Goal: Navigation & Orientation: Find specific page/section

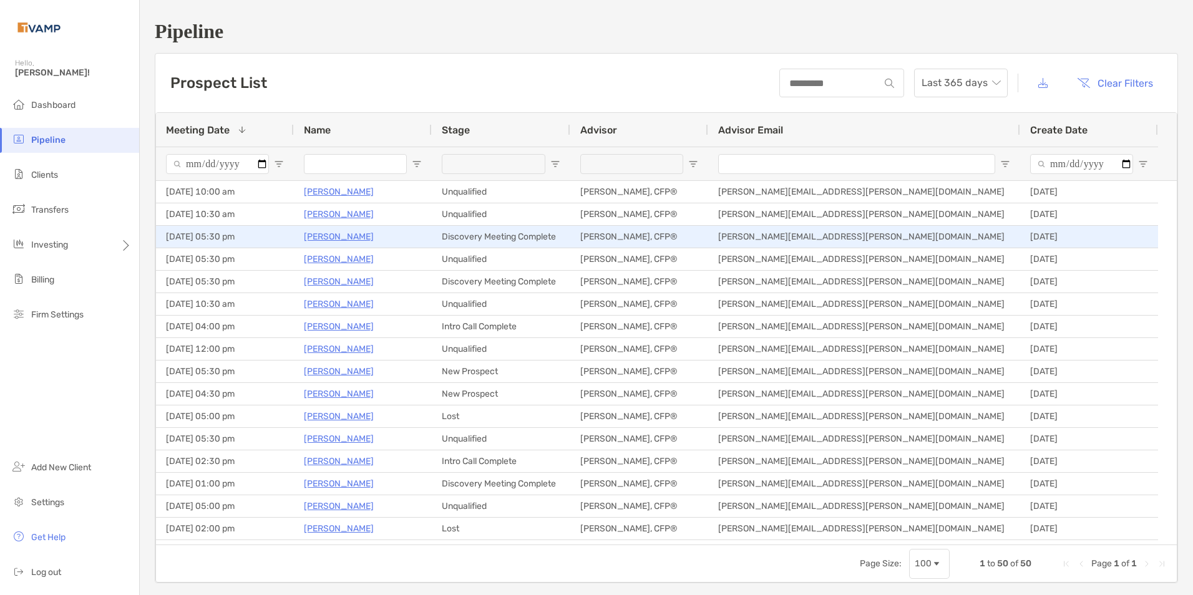
click at [351, 233] on p "[PERSON_NAME]" at bounding box center [339, 237] width 70 height 16
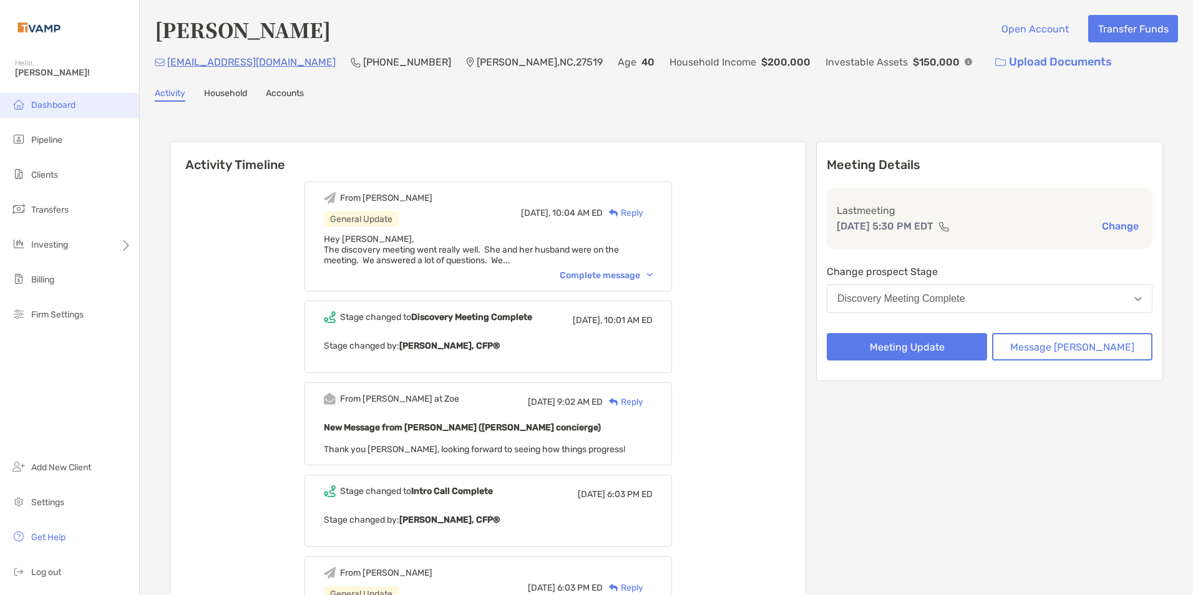
click at [36, 99] on li "Dashboard" at bounding box center [69, 105] width 139 height 25
